Goal: Find specific page/section: Find specific page/section

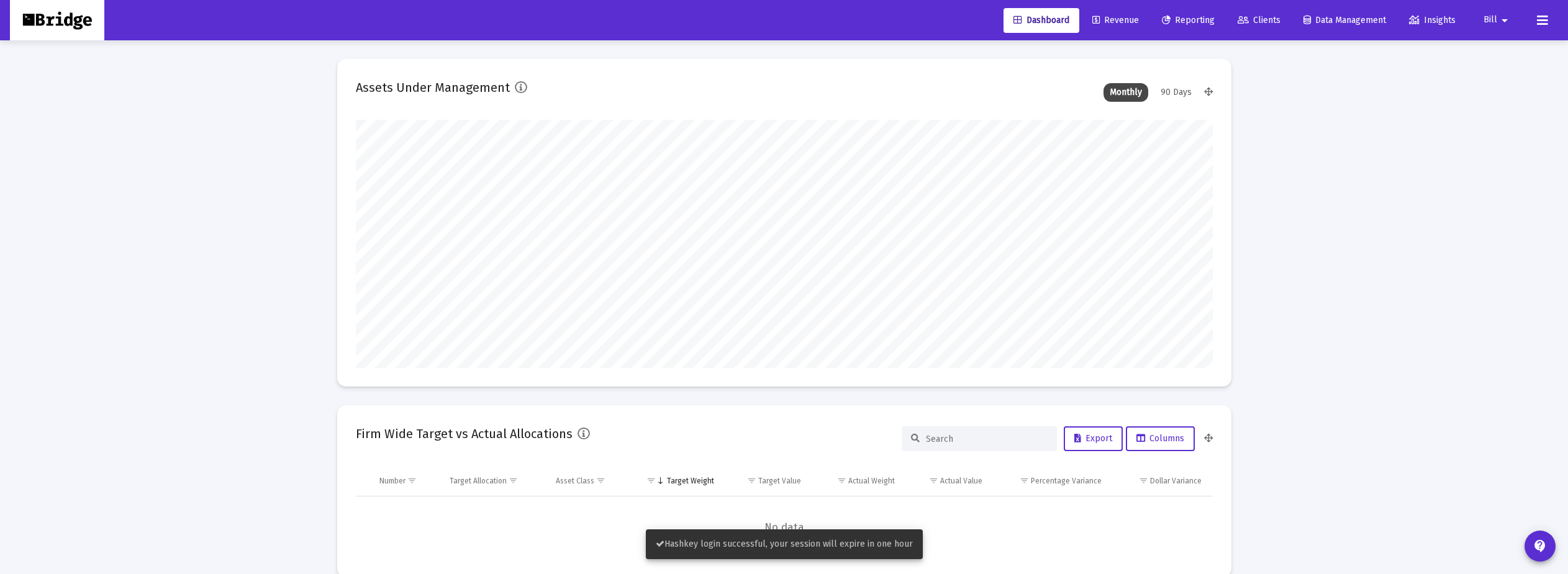
scroll to position [249, 461]
type input "[DATE]"
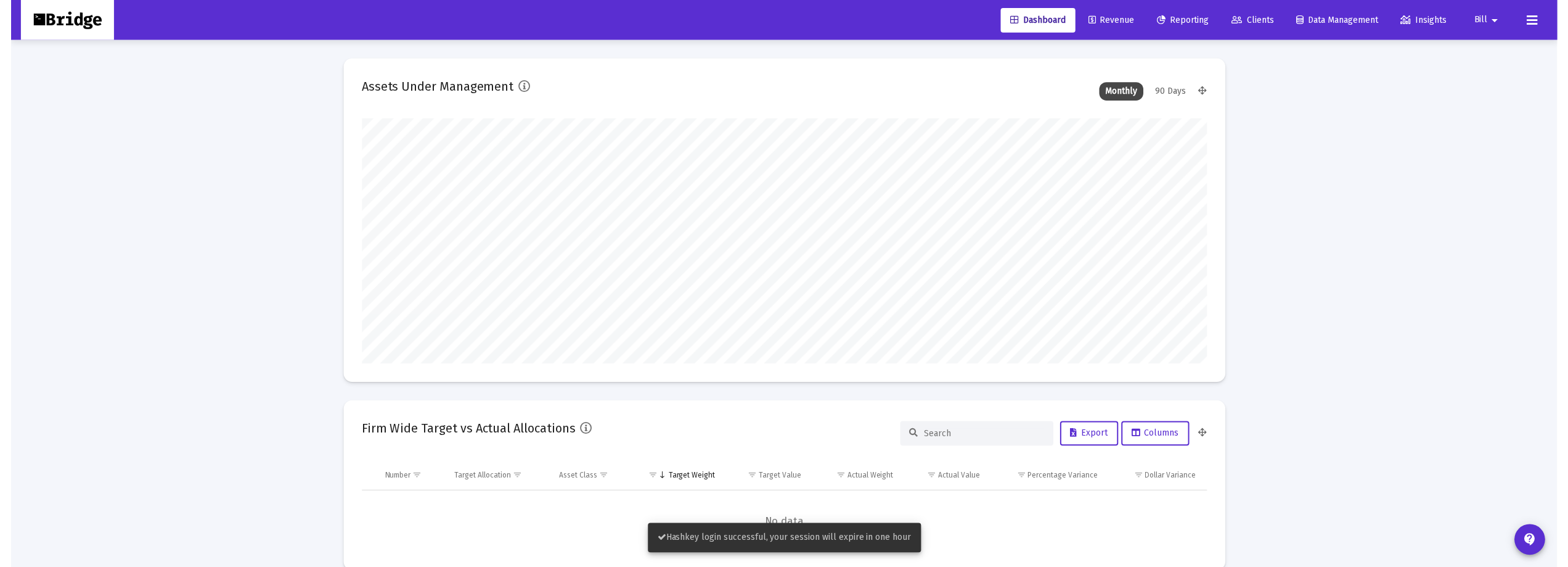
scroll to position [247, 398]
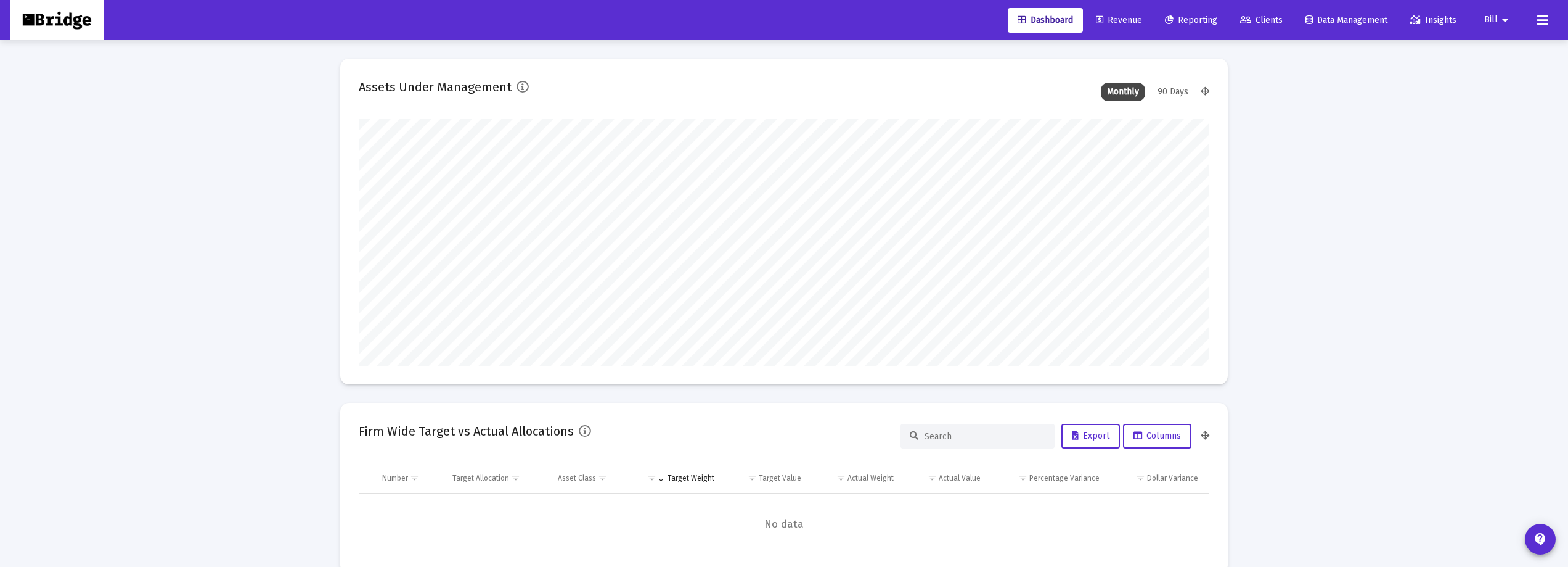
click at [887, 16] on div "Dashboard Revenue Reporting Clients Data Management Insights Bill arrow_drop_do…" at bounding box center [784, 20] width 1548 height 40
click at [887, 16] on icon at bounding box center [1543, 21] width 11 height 15
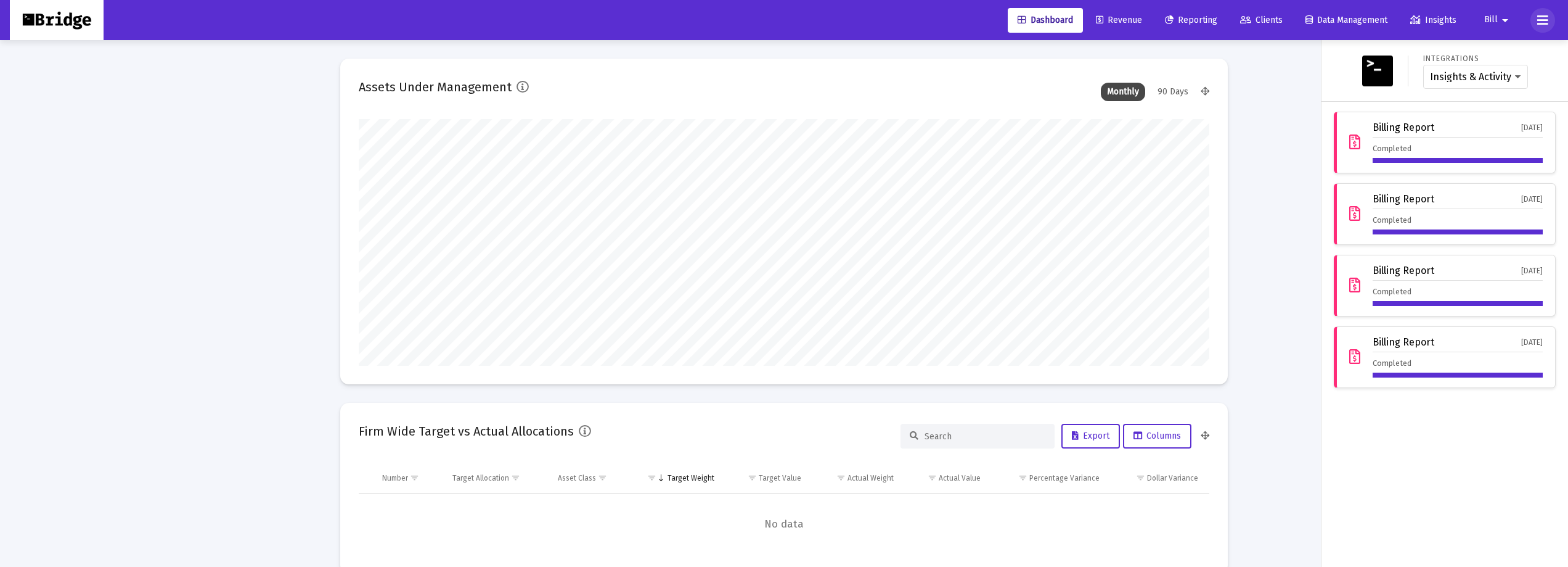
click at [887, 21] on icon at bounding box center [1543, 21] width 11 height 15
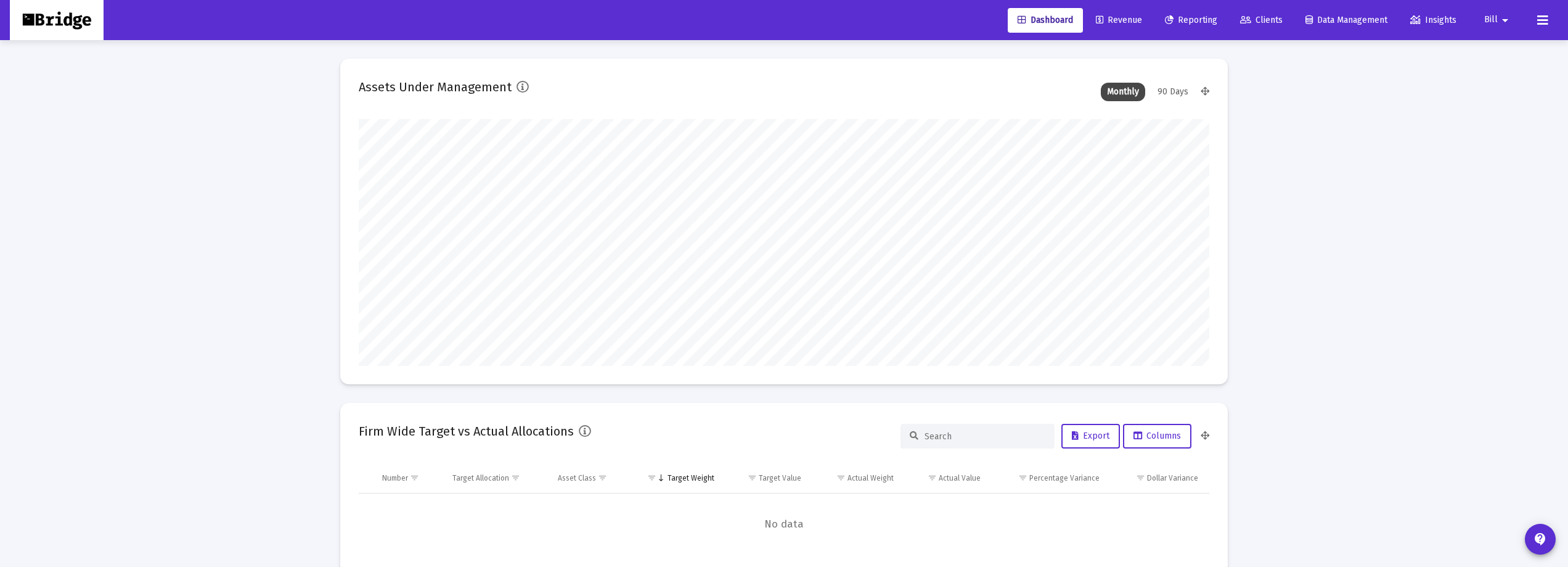
click at [887, 16] on span "Revenue" at bounding box center [1119, 20] width 46 height 11
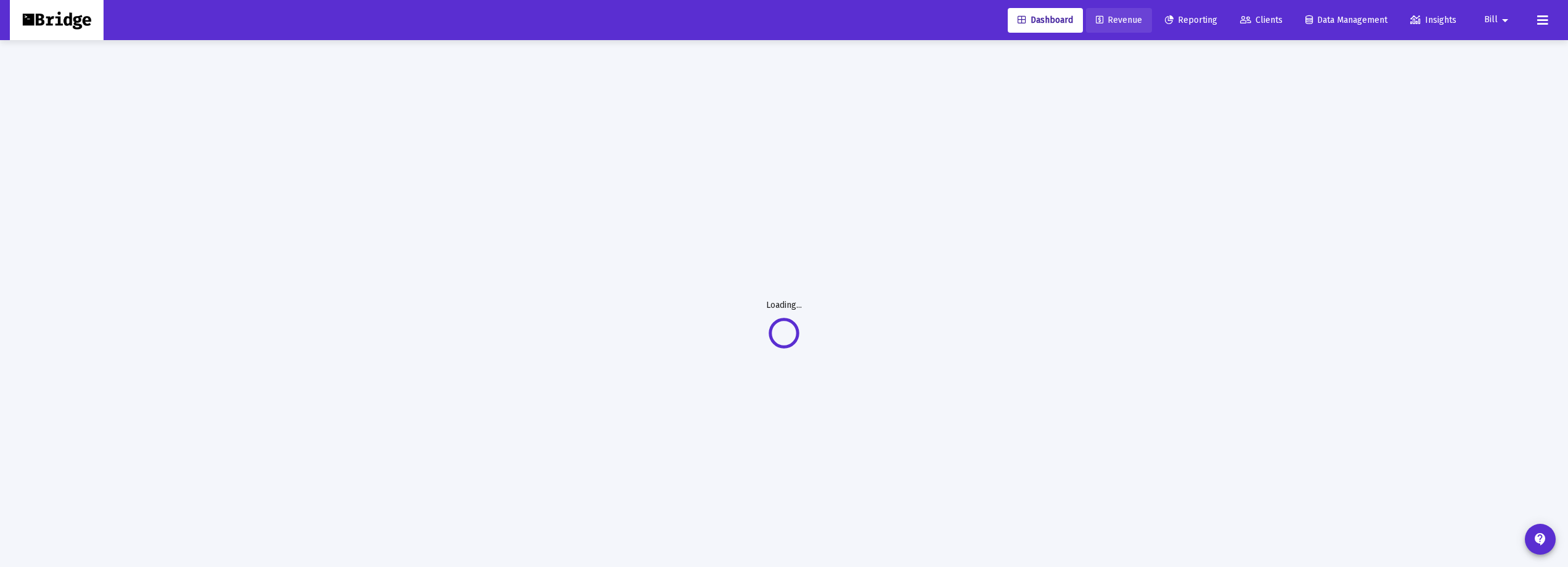
click at [887, 24] on span "Reporting" at bounding box center [1191, 20] width 52 height 11
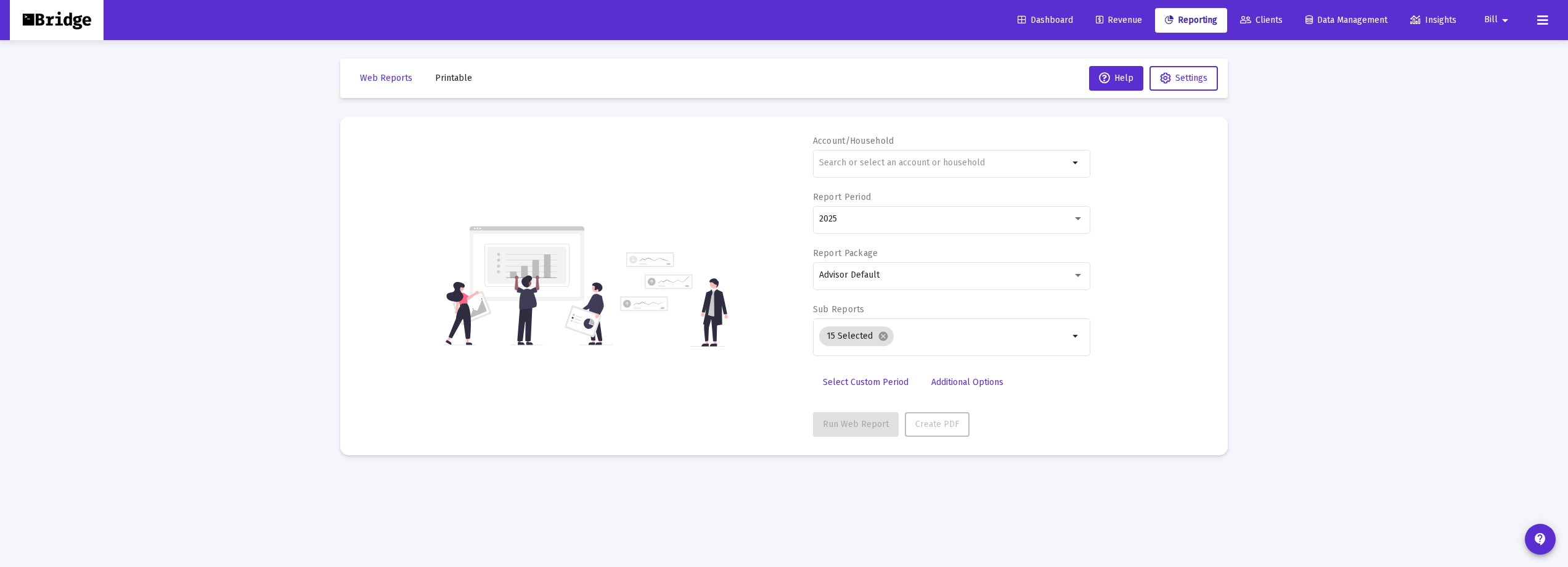
click at [887, 20] on span "Revenue" at bounding box center [1119, 20] width 46 height 11
